Goal: Task Accomplishment & Management: Manage account settings

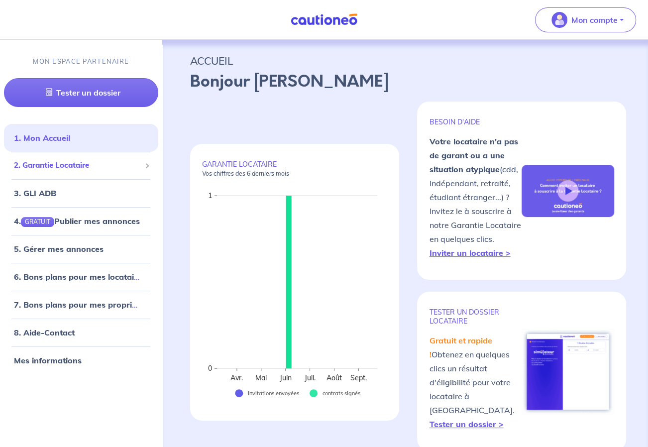
click at [103, 164] on span "2. Garantie Locataire" at bounding box center [77, 165] width 127 height 11
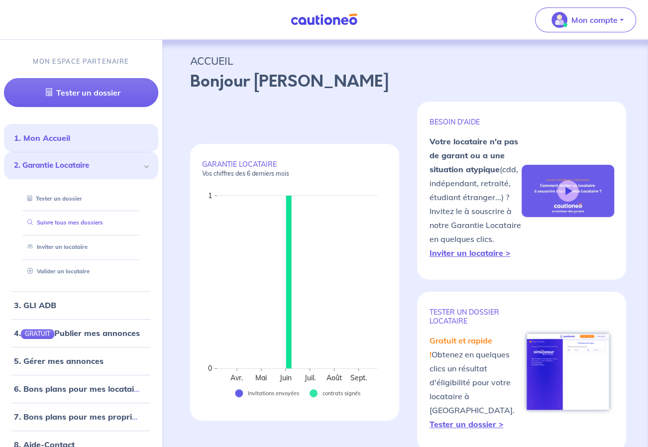
click at [72, 226] on link "Suivre tous mes dossiers" at bounding box center [63, 222] width 80 height 7
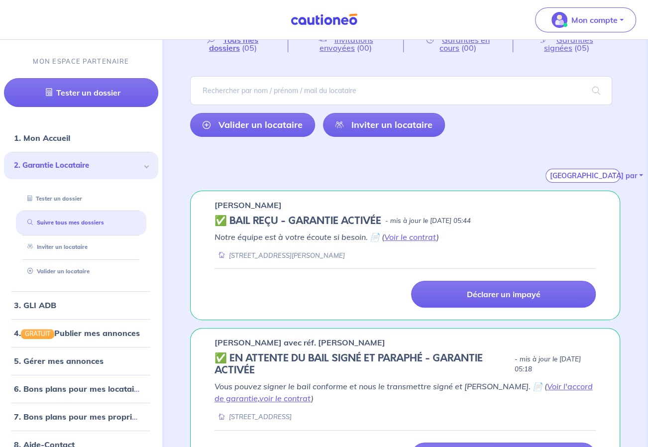
scroll to position [100, 0]
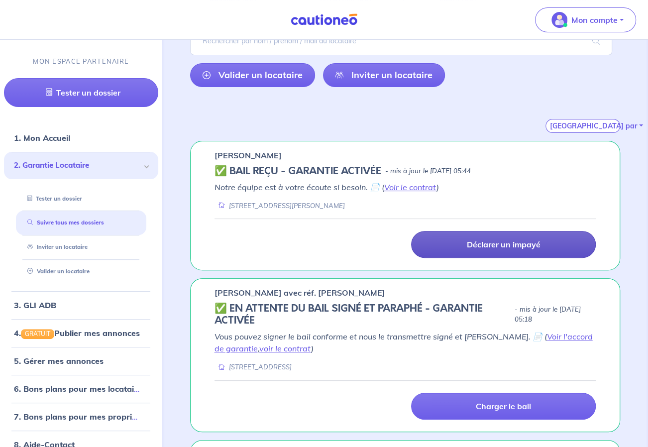
click at [483, 237] on link "Déclarer un impayé" at bounding box center [503, 244] width 185 height 27
click at [488, 240] on p "Déclarer un impayé" at bounding box center [504, 244] width 74 height 10
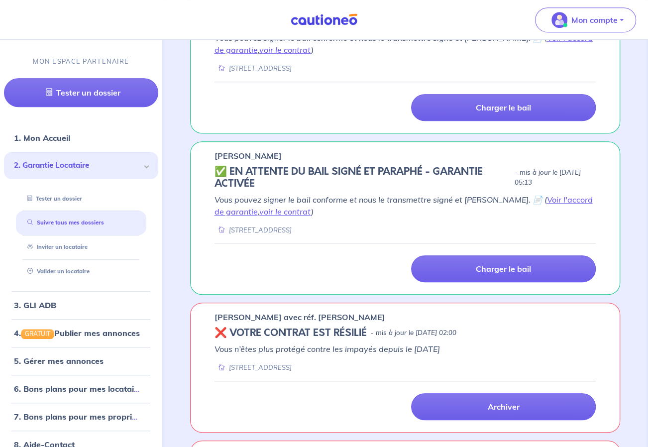
scroll to position [527, 0]
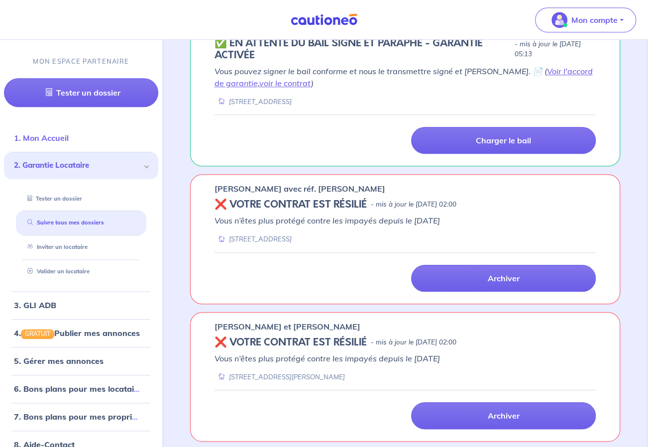
click at [66, 134] on link "1. Mon Accueil" at bounding box center [41, 138] width 55 height 10
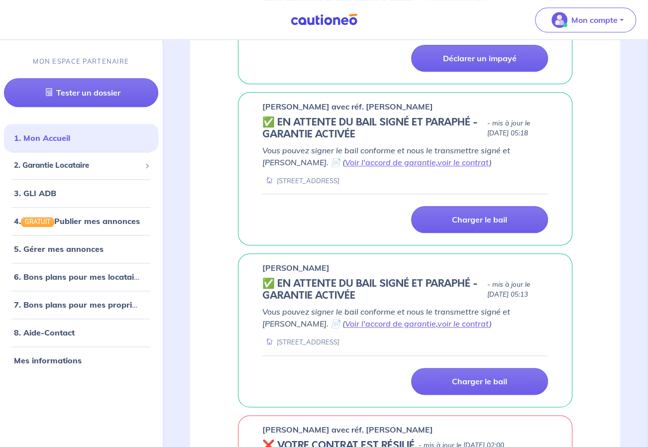
scroll to position [926, 0]
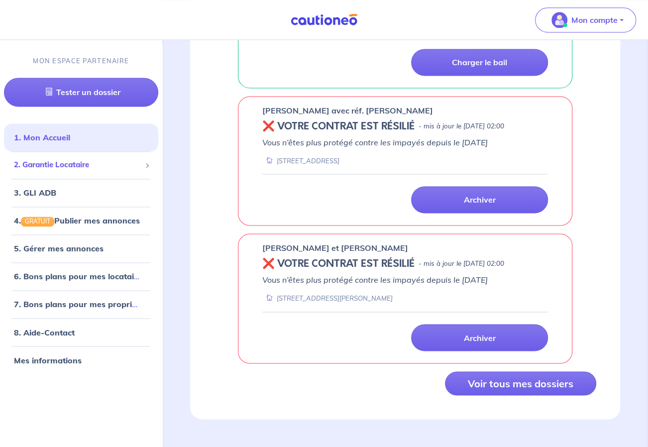
click at [70, 164] on span "2. Garantie Locataire" at bounding box center [77, 165] width 127 height 11
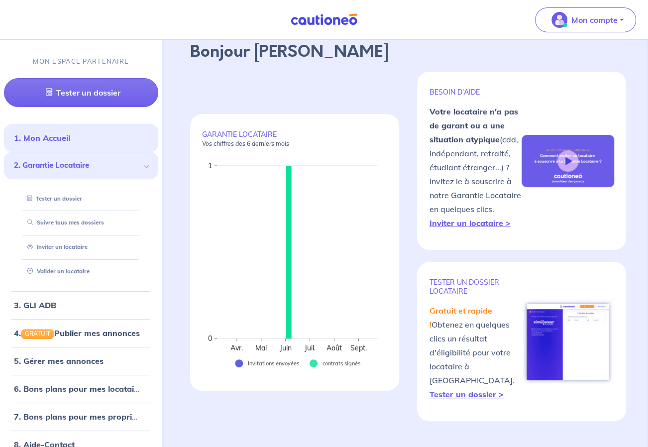
scroll to position [0, 0]
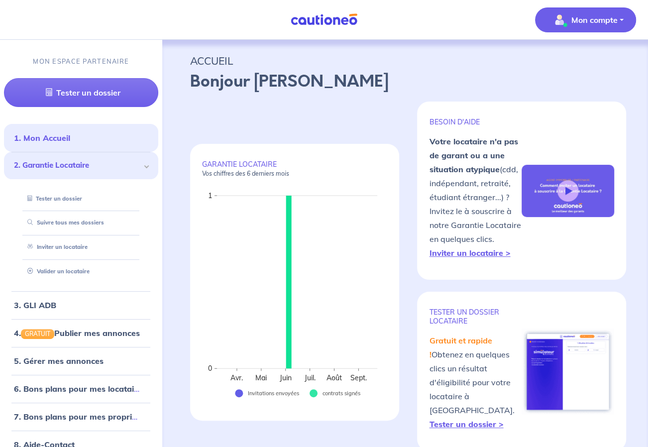
click at [595, 20] on p "Mon compte" at bounding box center [595, 20] width 46 height 12
